Goal: Information Seeking & Learning: Learn about a topic

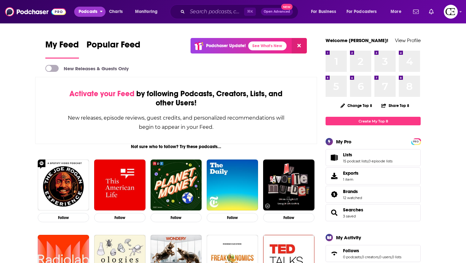
click at [78, 13] on button "Podcasts" at bounding box center [89, 12] width 31 height 10
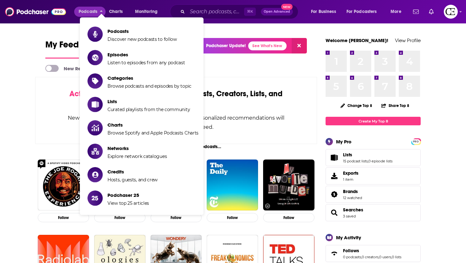
click at [96, 25] on li "Podcasts Discover new podcasts to follow" at bounding box center [142, 34] width 124 height 21
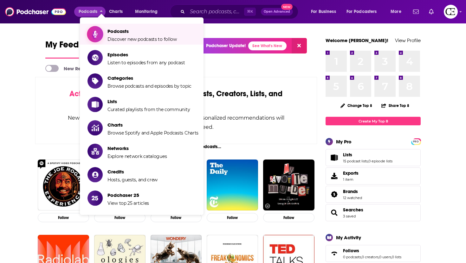
click at [97, 35] on icon "Show item sub-menu" at bounding box center [95, 34] width 4 height 8
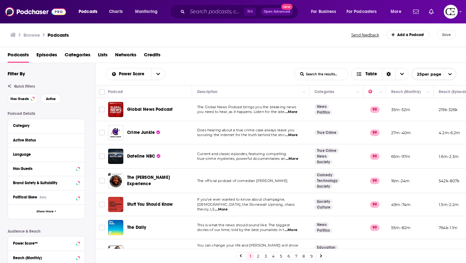
click at [81, 126] on div "Category" at bounding box center [46, 126] width 77 height 14
click at [75, 126] on button "Category" at bounding box center [44, 126] width 63 height 8
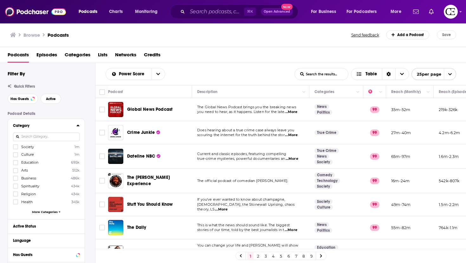
click at [60, 134] on input at bounding box center [46, 137] width 67 height 9
click at [15, 202] on icon at bounding box center [16, 202] width 4 height 3
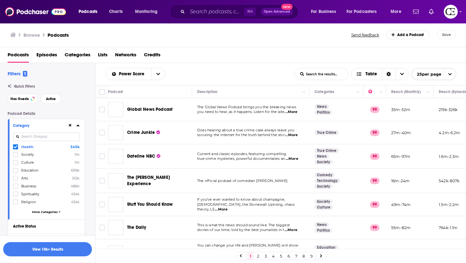
click at [15, 147] on icon at bounding box center [16, 147] width 4 height 4
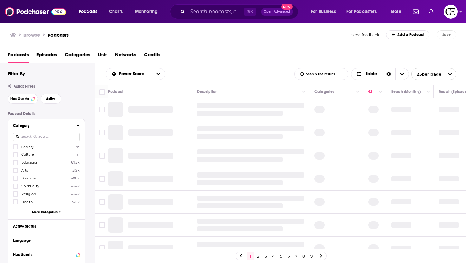
click at [31, 142] on div at bounding box center [46, 137] width 67 height 15
click at [32, 139] on input at bounding box center [46, 137] width 67 height 9
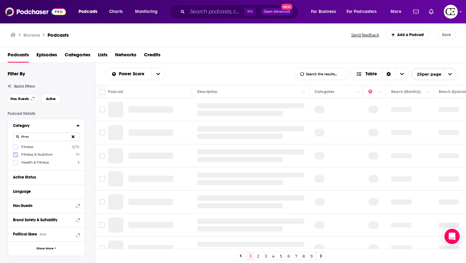
type input "fitnes"
click at [14, 156] on icon at bounding box center [16, 155] width 4 height 4
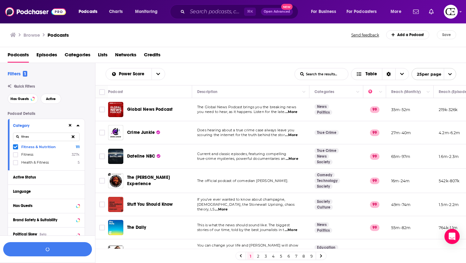
click at [17, 147] on span at bounding box center [15, 147] width 5 height 5
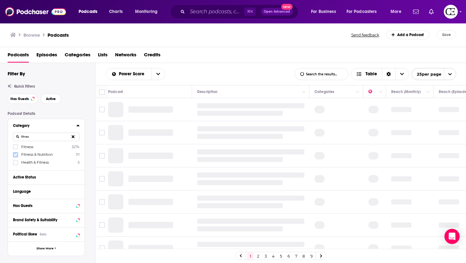
click at [17, 154] on icon at bounding box center [16, 154] width 4 height 3
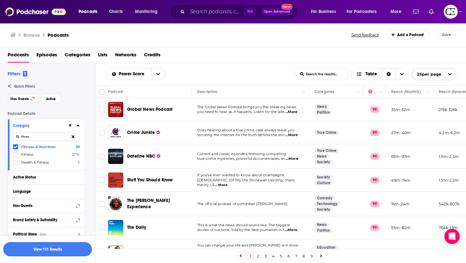
click at [66, 250] on button "View 111 Results" at bounding box center [47, 250] width 89 height 14
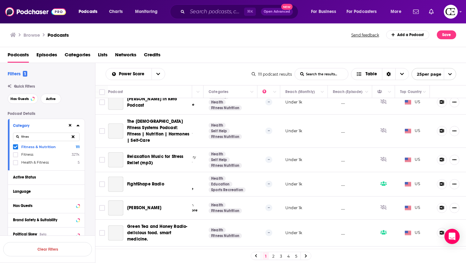
scroll to position [468, 106]
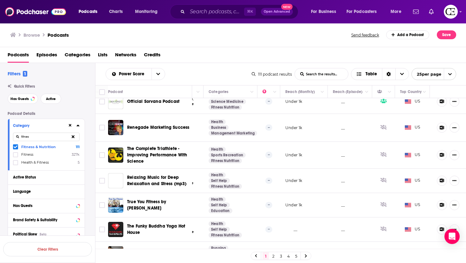
click at [16, 147] on icon at bounding box center [16, 147] width 4 height 3
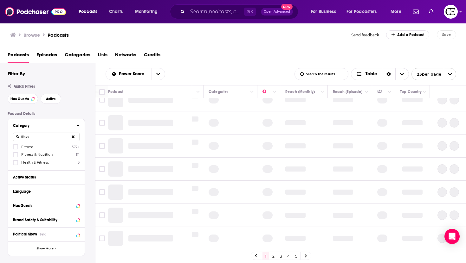
scroll to position [426, 106]
click at [17, 155] on icon at bounding box center [16, 154] width 4 height 3
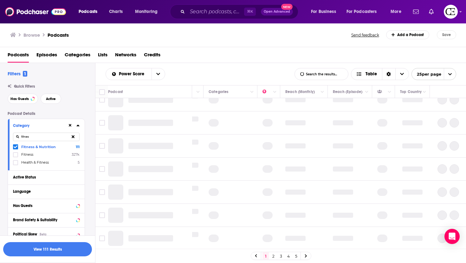
click at [17, 150] on div "Fitness & Nutrition 111 Fitness 327k Health & Fitness 5" at bounding box center [46, 154] width 67 height 21
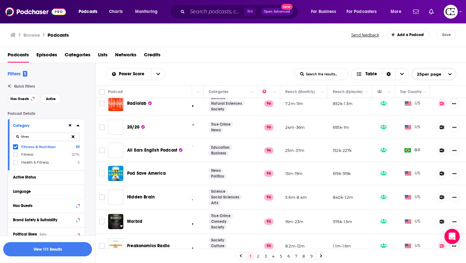
click at [17, 148] on span at bounding box center [15, 147] width 5 height 5
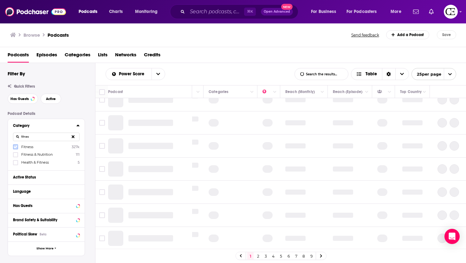
click at [17, 147] on label at bounding box center [15, 147] width 5 height 5
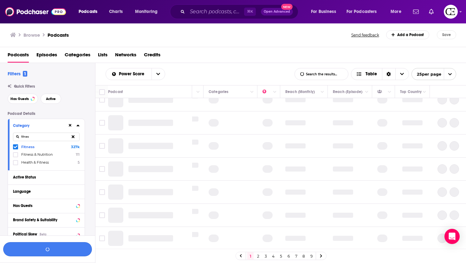
click at [66, 246] on button "button" at bounding box center [47, 250] width 89 height 14
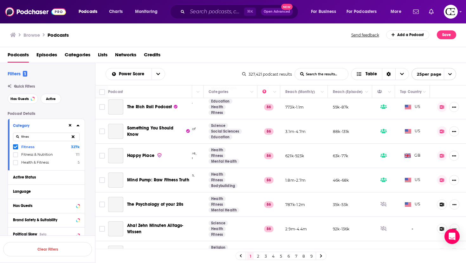
scroll to position [462, 106]
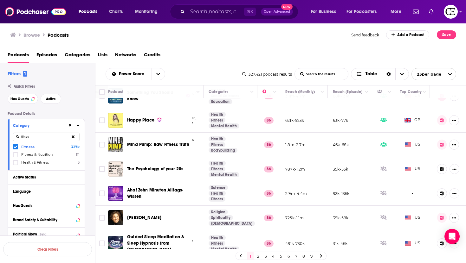
click at [295, 255] on link "7" at bounding box center [296, 257] width 6 height 8
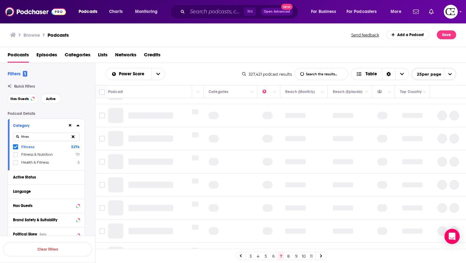
scroll to position [0, 106]
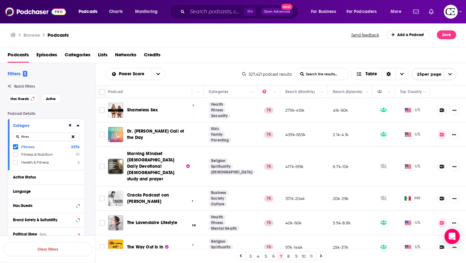
click at [448, 80] on span "open menu" at bounding box center [450, 73] width 12 height 11
click at [435, 104] on button "100 per page" at bounding box center [434, 106] width 44 height 10
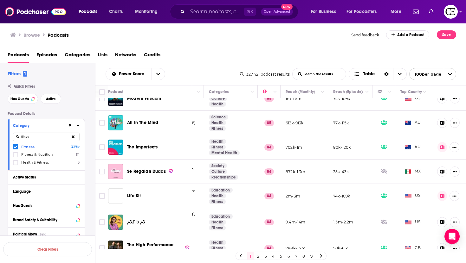
scroll to position [824, 106]
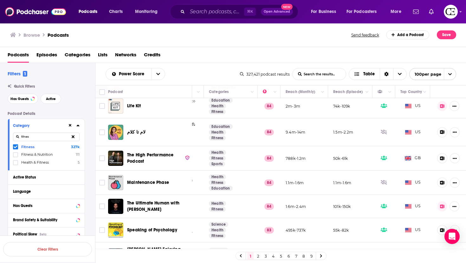
click at [162, 180] on span "Maintenance Phase" at bounding box center [148, 182] width 42 height 5
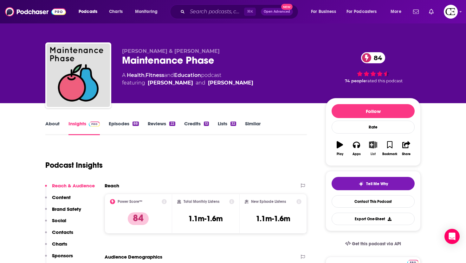
click at [372, 150] on button "List" at bounding box center [373, 148] width 16 height 23
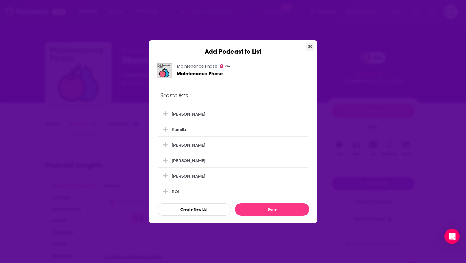
click at [311, 46] on icon "Close" at bounding box center [309, 46] width 3 height 5
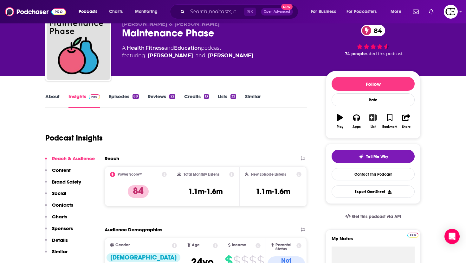
scroll to position [27, 0]
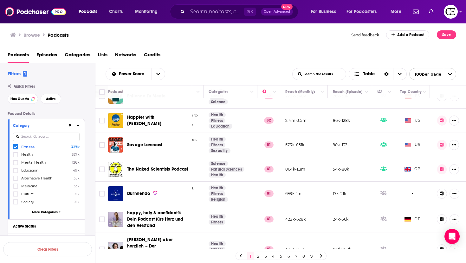
scroll to position [1376, 106]
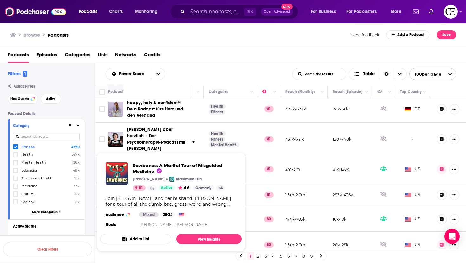
click at [142, 162] on div "Sawbones: A Marital Tour of Misguided Medicine [PERSON_NAME] Maximum Fun 81 Act…" at bounding box center [170, 196] width 141 height 77
click at [141, 169] on span "Sawbones: A Marital Tour of Misguided Medicine" at bounding box center [177, 169] width 89 height 12
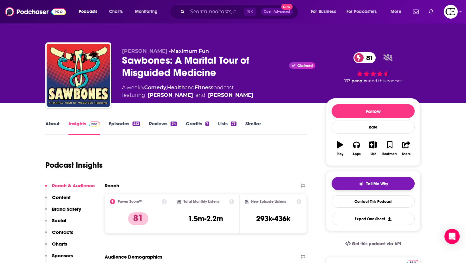
click at [378, 190] on button "Tell Me Why" at bounding box center [373, 183] width 83 height 13
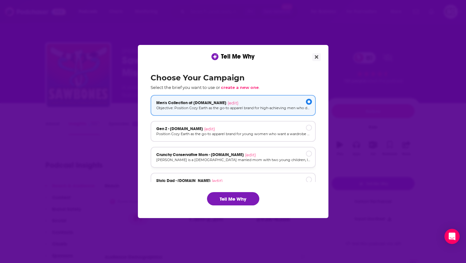
click at [239, 159] on p "[PERSON_NAME] is a [DEMOGRAPHIC_DATA] married mom with two young children, livi…" at bounding box center [233, 160] width 154 height 5
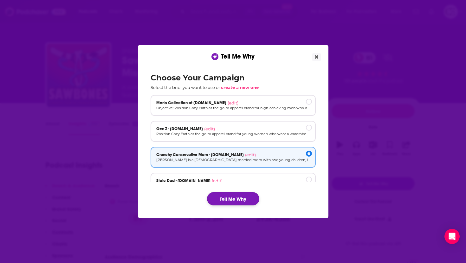
click at [239, 198] on button "Tell Me Why" at bounding box center [233, 198] width 52 height 13
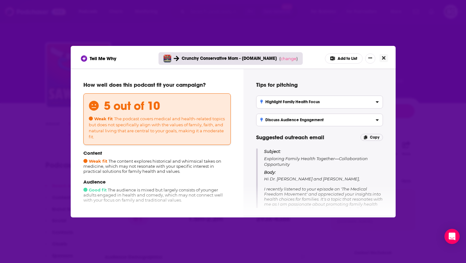
click at [385, 58] on icon "Close" at bounding box center [383, 57] width 3 height 5
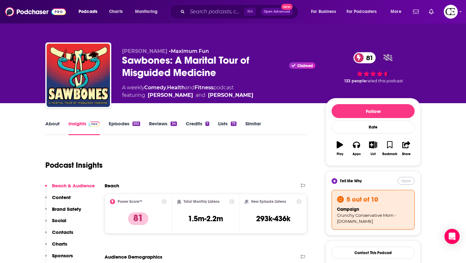
click at [403, 184] on button "Open" at bounding box center [406, 181] width 17 height 8
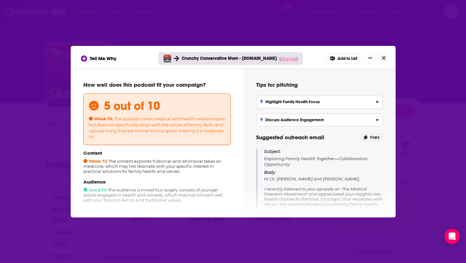
click at [290, 58] on span "change" at bounding box center [289, 58] width 16 height 5
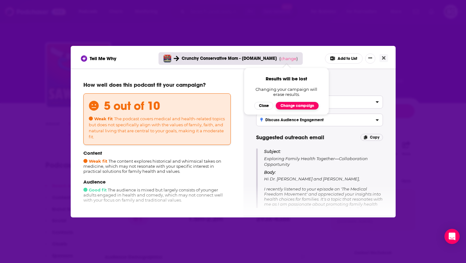
click at [293, 104] on button "Change campaign" at bounding box center [297, 106] width 43 height 8
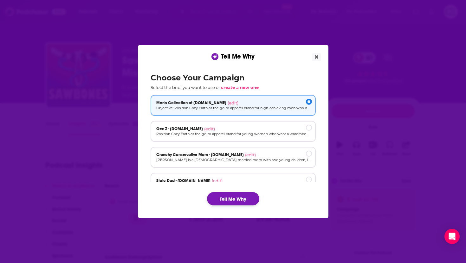
click at [251, 197] on button "Tell Me Why" at bounding box center [233, 198] width 52 height 13
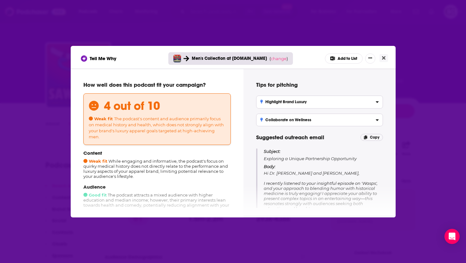
click at [76, 160] on div "How well does this podcast fit your campaign? 4 out of 10 Weak fit The podcast'…" at bounding box center [157, 142] width 173 height 147
click at [45, 149] on div "Tell Me Why Men's Collection at [DOMAIN_NAME] ( change ) Add to List How well d…" at bounding box center [233, 131] width 466 height 263
click at [386, 59] on button "Close" at bounding box center [383, 58] width 9 height 8
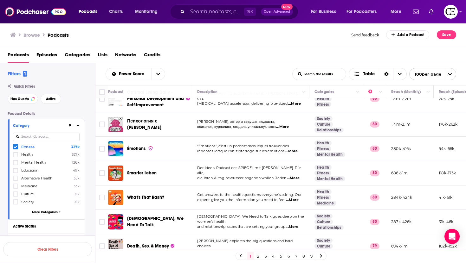
scroll to position [1557, 0]
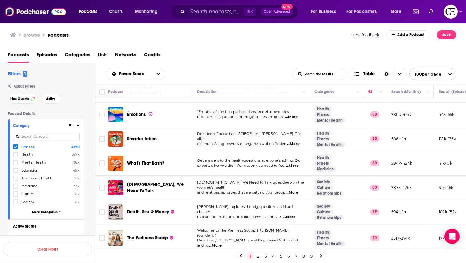
click at [296, 256] on link "7" at bounding box center [296, 257] width 6 height 8
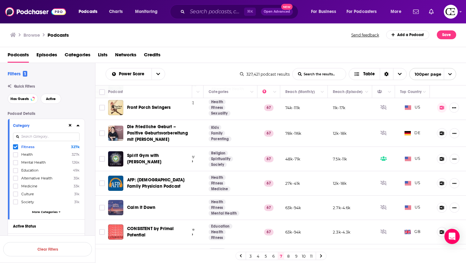
scroll to position [309, 106]
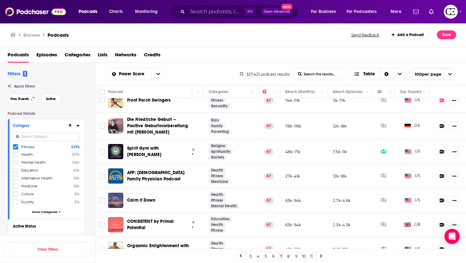
click at [152, 199] on span "Calm it Down" at bounding box center [141, 200] width 28 height 5
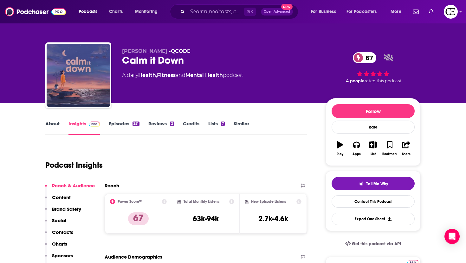
scroll to position [10, 0]
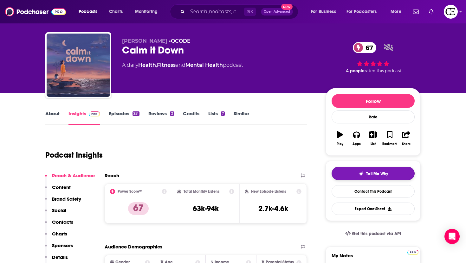
click at [362, 170] on button "Tell Me Why" at bounding box center [373, 173] width 83 height 13
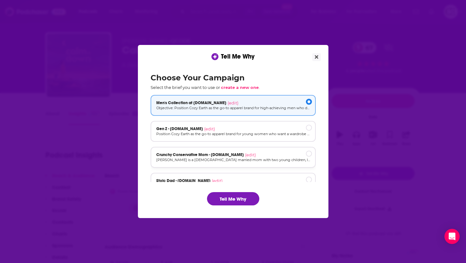
click at [253, 155] on div "Crunchy Conservative Mom - [DOMAIN_NAME] (edit)" at bounding box center [233, 154] width 154 height 5
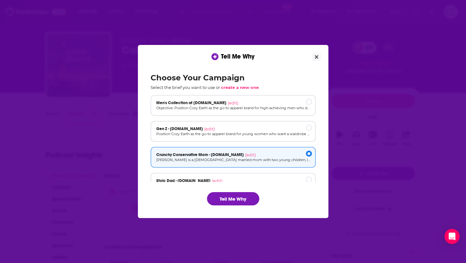
click at [239, 191] on div "Choose Your Campaign Select the brief you want to use or create a new one . Men…" at bounding box center [233, 139] width 175 height 143
click at [235, 203] on button "Tell Me Why" at bounding box center [233, 198] width 52 height 13
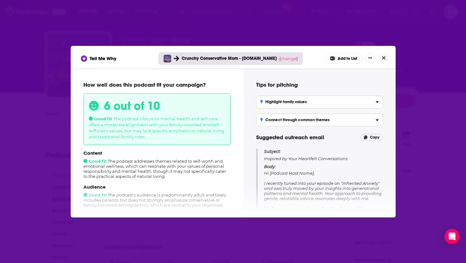
click at [411, 58] on div "Tell Me Why Crunchy Conservative Mom - [DOMAIN_NAME] ( change ) Add to List How…" at bounding box center [233, 131] width 466 height 263
click at [386, 59] on button "Close" at bounding box center [383, 58] width 9 height 8
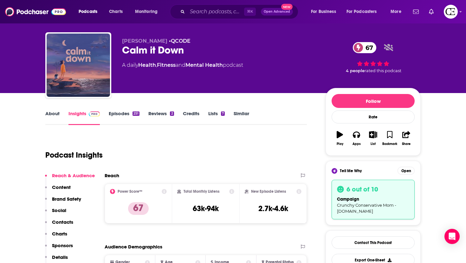
scroll to position [10, 0]
click at [408, 172] on button "Open" at bounding box center [406, 171] width 17 height 8
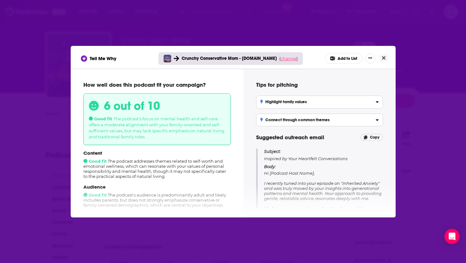
click at [291, 56] on span "change" at bounding box center [289, 58] width 16 height 5
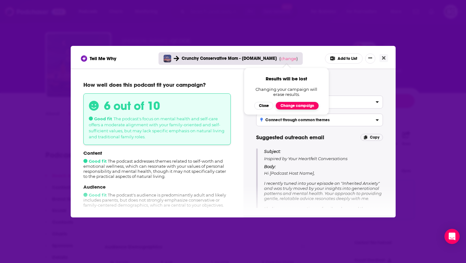
click at [299, 105] on button "Change campaign" at bounding box center [297, 106] width 43 height 8
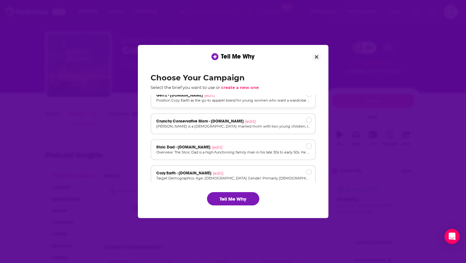
scroll to position [43, 0]
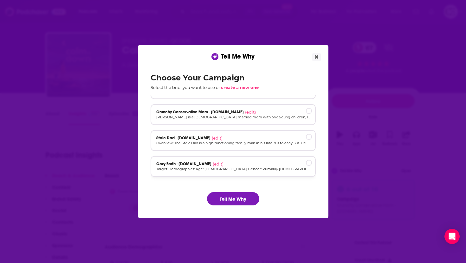
click at [230, 167] on p "Target Demographics: Age: [DEMOGRAPHIC_DATA] Gender: Primarily [DEMOGRAPHIC_DAT…" at bounding box center [233, 169] width 154 height 5
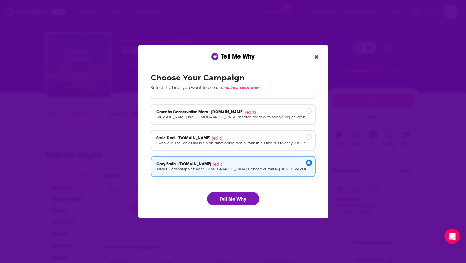
click at [231, 190] on div "Choose Your Campaign Select the brief you want to use or create a new one . Men…" at bounding box center [233, 139] width 175 height 143
drag, startPoint x: 230, startPoint y: 193, endPoint x: 237, endPoint y: 157, distance: 36.7
click at [237, 157] on div "Choose Your Campaign Select the brief you want to use or create a new one . Men…" at bounding box center [233, 139] width 175 height 143
click at [234, 200] on button "Tell Me Why" at bounding box center [233, 198] width 52 height 13
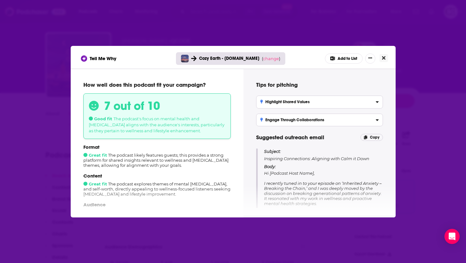
click at [387, 56] on button "Close" at bounding box center [383, 58] width 9 height 8
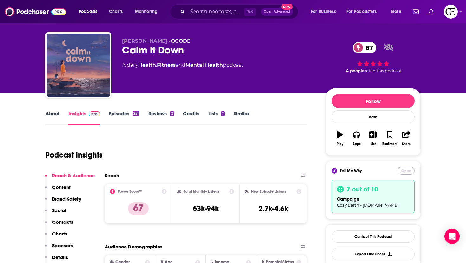
scroll to position [10, 0]
click at [373, 138] on icon "button" at bounding box center [373, 134] width 8 height 7
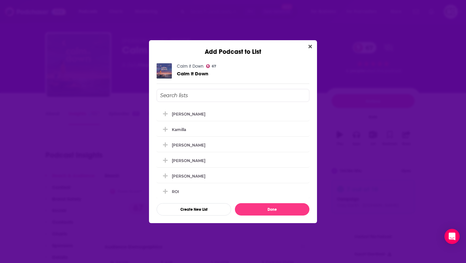
scroll to position [0, 0]
click at [237, 111] on div "[PERSON_NAME]" at bounding box center [233, 114] width 153 height 14
click at [265, 204] on button "Done" at bounding box center [272, 210] width 74 height 12
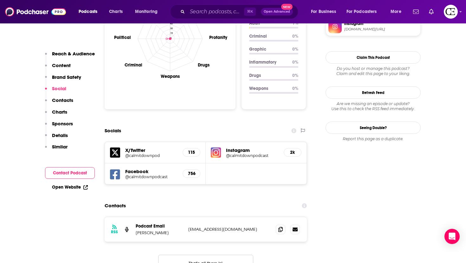
scroll to position [643, 0]
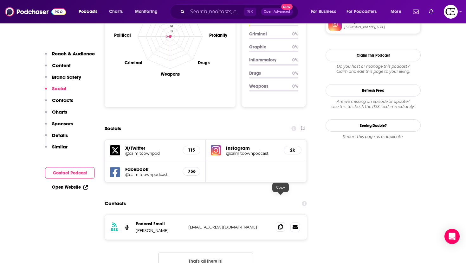
click at [282, 223] on span at bounding box center [281, 228] width 10 height 10
click at [278, 223] on span at bounding box center [281, 228] width 10 height 10
click at [281, 223] on div at bounding box center [288, 228] width 24 height 10
click at [281, 223] on span at bounding box center [281, 228] width 10 height 10
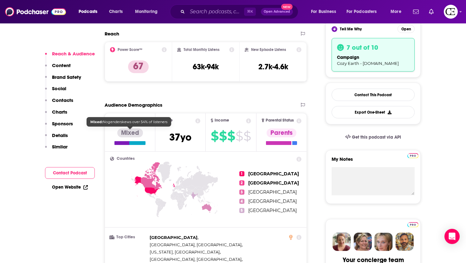
scroll to position [0, 0]
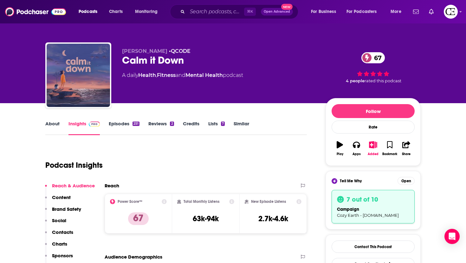
click at [53, 125] on link "About" at bounding box center [52, 128] width 14 height 15
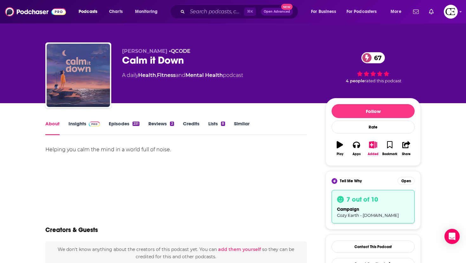
click at [82, 125] on link "Insights" at bounding box center [83, 128] width 31 height 15
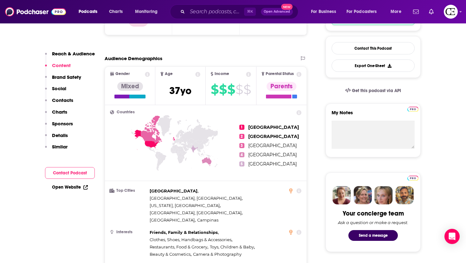
scroll to position [191, 0]
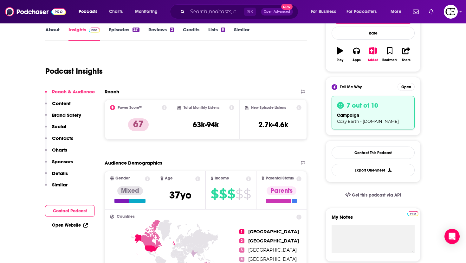
scroll to position [94, 0]
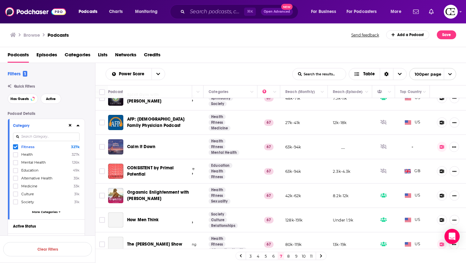
scroll to position [433, 106]
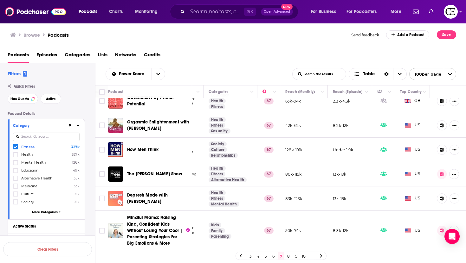
click at [136, 147] on span "How Men Think" at bounding box center [142, 149] width 31 height 5
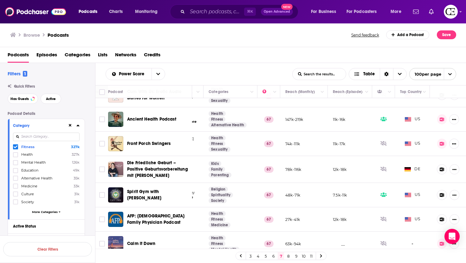
scroll to position [266, 106]
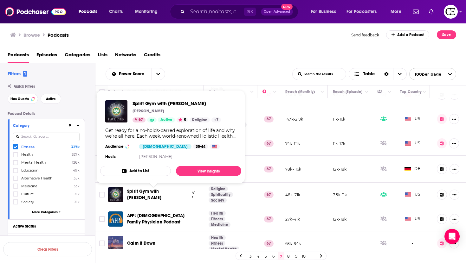
click at [161, 193] on span "Spirit Gym with [PERSON_NAME]" at bounding box center [144, 195] width 34 height 12
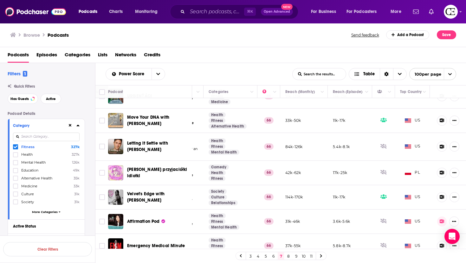
scroll to position [1076, 106]
click at [154, 140] on span "Letting It Settle with [PERSON_NAME]" at bounding box center [158, 146] width 63 height 13
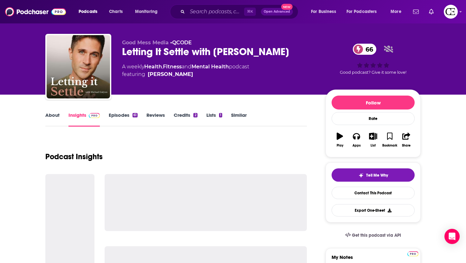
scroll to position [16, 0]
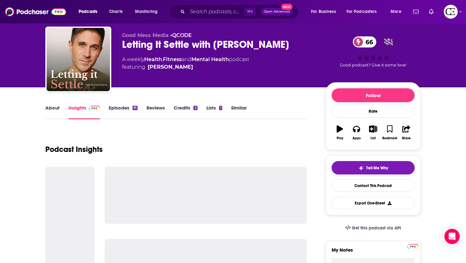
click at [383, 170] on span "Tell Me Why" at bounding box center [377, 168] width 22 height 5
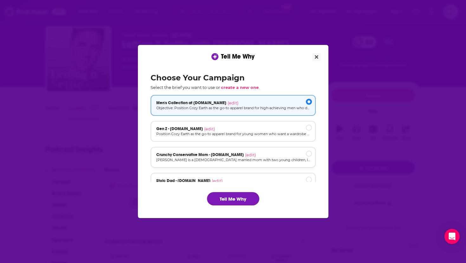
click at [240, 157] on div "Crunchy Conservative Mom - [DOMAIN_NAME] (edit)" at bounding box center [233, 154] width 154 height 5
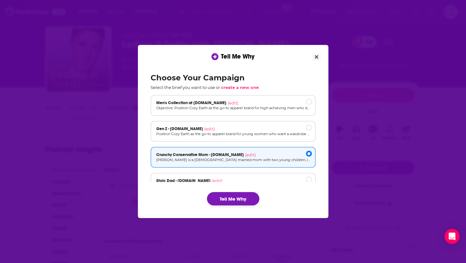
click at [241, 197] on button "Tell Me Why" at bounding box center [233, 198] width 52 height 13
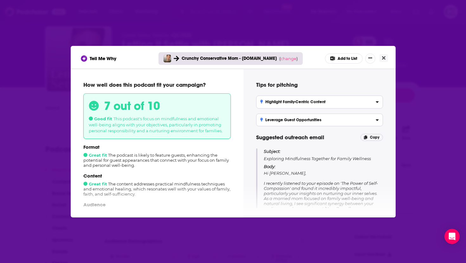
click at [406, 141] on div "Tell Me Why Crunchy Conservative Mom - [DOMAIN_NAME] ( change ) Add to List How…" at bounding box center [233, 131] width 466 height 263
click at [381, 56] on button "Close" at bounding box center [383, 58] width 9 height 8
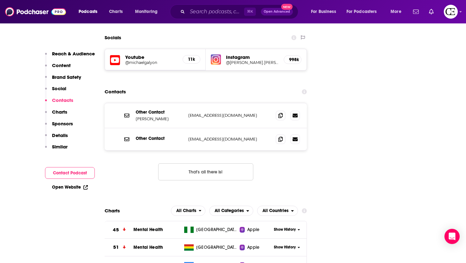
scroll to position [736, 0]
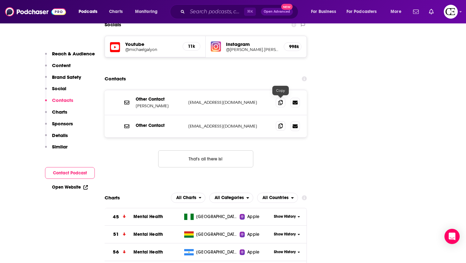
click at [278, 121] on span at bounding box center [281, 126] width 10 height 10
click at [278, 124] on icon at bounding box center [280, 126] width 4 height 5
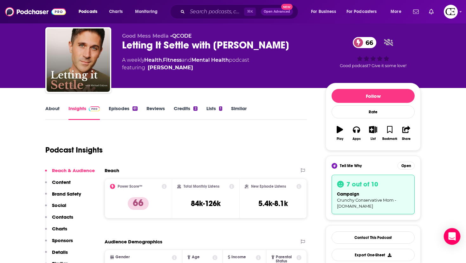
scroll to position [0, 0]
